Goal: Browse casually

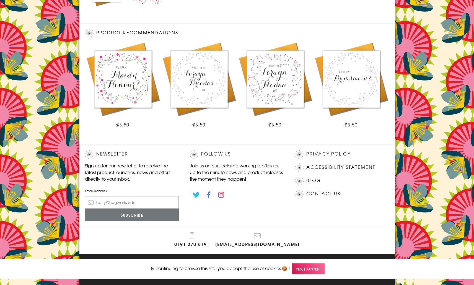
scroll to position [286, 0]
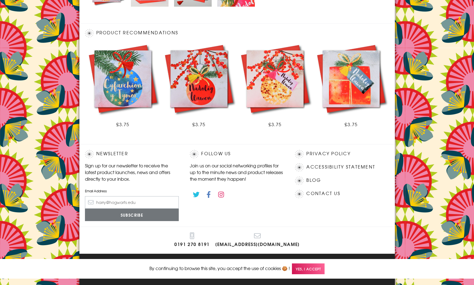
scroll to position [286, 0]
